Goal: Navigation & Orientation: Find specific page/section

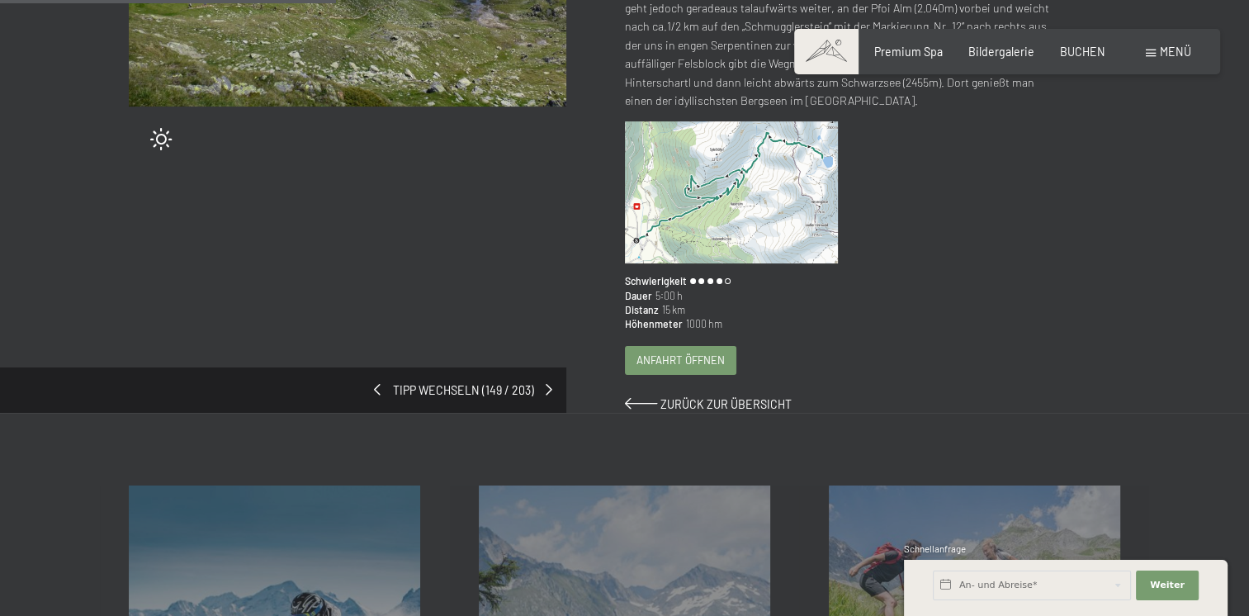
scroll to position [330, 0]
